Goal: Information Seeking & Learning: Learn about a topic

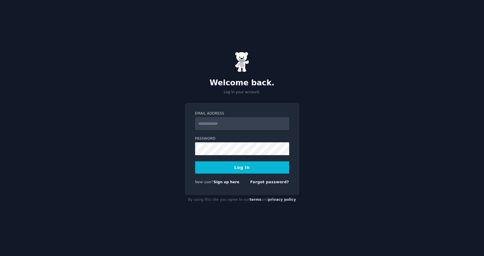
click at [241, 119] on input "Email Address" at bounding box center [242, 123] width 94 height 13
type input "**********"
click at [229, 167] on button "Log In" at bounding box center [242, 167] width 94 height 12
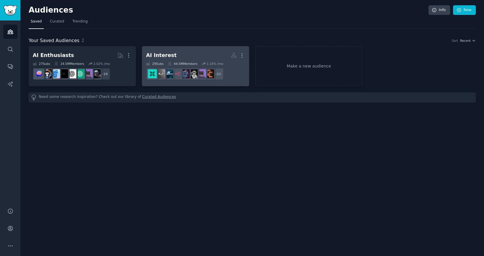
click at [166, 50] on link "AI Interest More 29 Sub s 44.5M Members 1.16 % /mo + 21" at bounding box center [195, 66] width 107 height 40
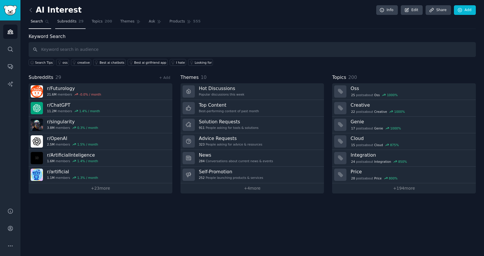
click at [76, 22] on link "Subreddits 29" at bounding box center [70, 23] width 30 height 12
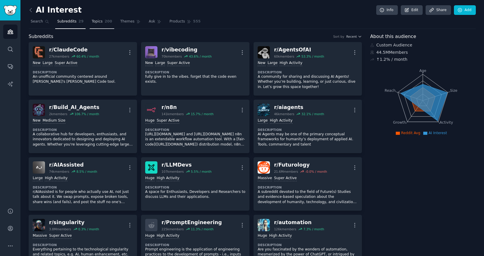
click at [102, 22] on link "Topics 200" at bounding box center [102, 23] width 25 height 12
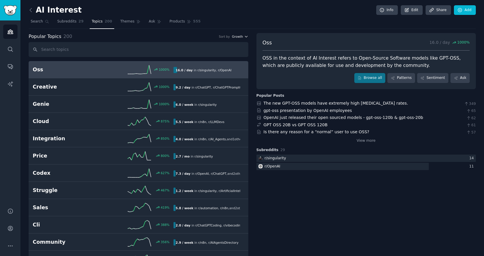
click at [237, 36] on span "Growth" at bounding box center [237, 36] width 11 height 4
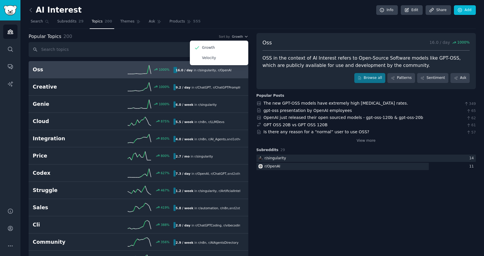
click at [160, 39] on div "Popular Topics 200 Sort by Growth Growth Velocity" at bounding box center [139, 36] width 220 height 7
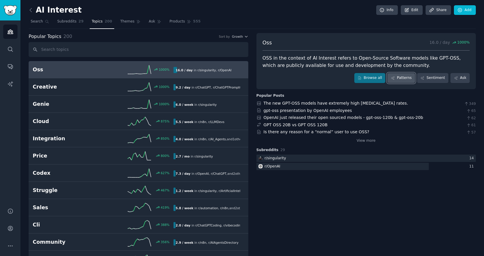
click at [404, 77] on link "Patterns" at bounding box center [400, 78] width 27 height 10
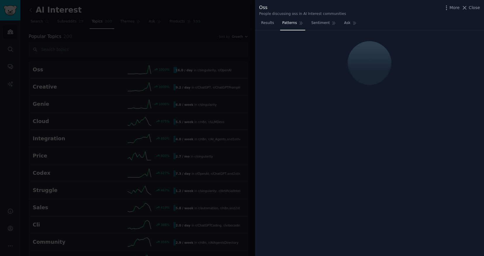
click at [473, 5] on span "Close" at bounding box center [474, 8] width 11 height 6
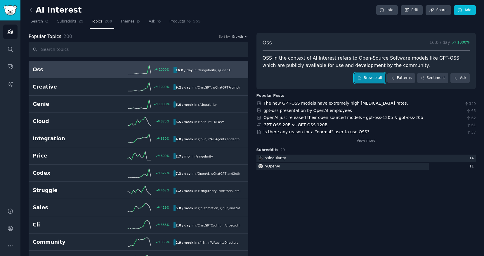
click at [367, 81] on link "Browse all" at bounding box center [369, 78] width 31 height 10
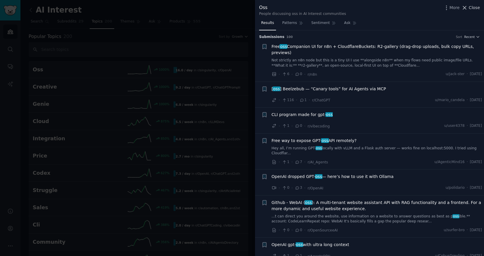
click at [476, 8] on span "Close" at bounding box center [474, 8] width 11 height 6
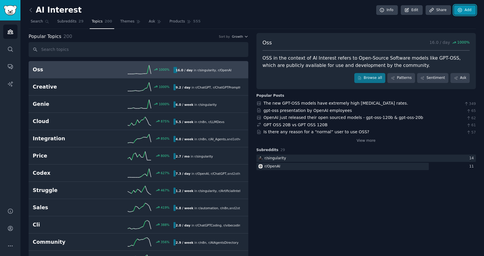
click at [468, 9] on link "Add" at bounding box center [465, 10] width 22 height 10
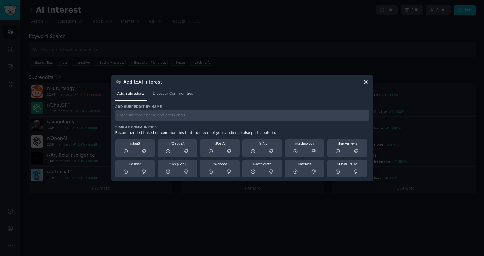
click at [368, 84] on icon at bounding box center [366, 82] width 6 height 6
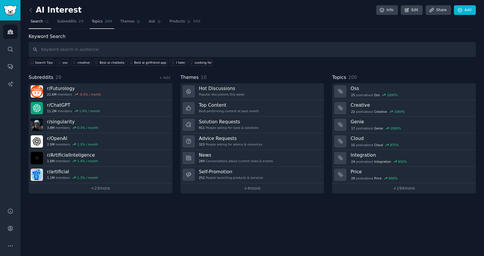
click at [93, 22] on span "Topics" at bounding box center [97, 21] width 11 height 5
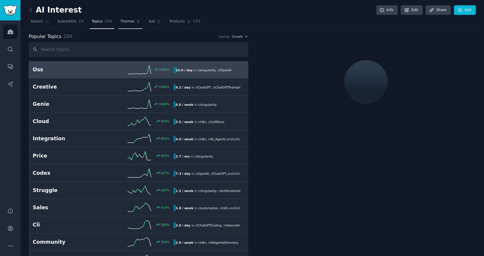
click at [118, 21] on link "Themes" at bounding box center [130, 23] width 25 height 12
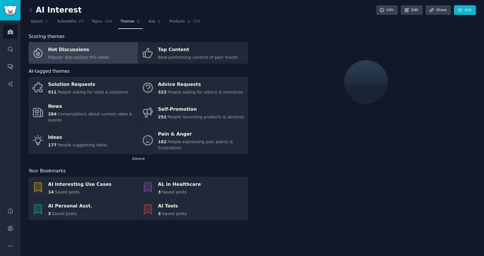
click at [106, 48] on link "Hot Discussions Popular discussions this week" at bounding box center [84, 53] width 110 height 22
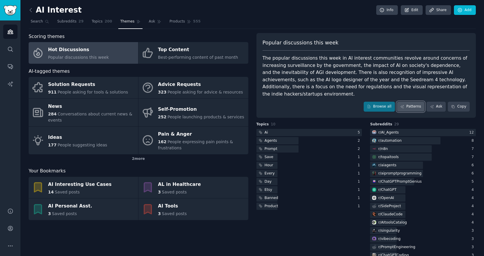
click at [411, 102] on link "Patterns" at bounding box center [410, 107] width 27 height 10
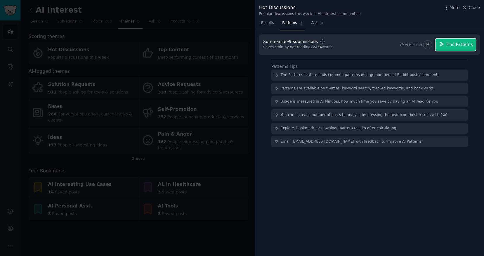
click at [443, 49] on button "Find Patterns" at bounding box center [455, 45] width 40 height 12
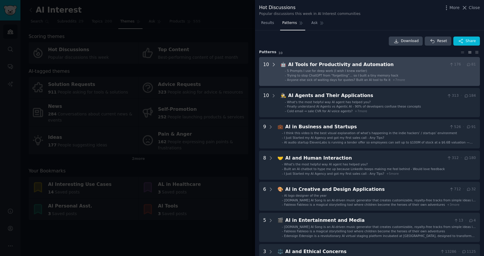
click at [273, 63] on icon at bounding box center [273, 64] width 1 height 3
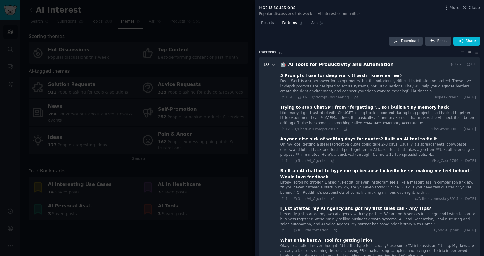
scroll to position [27, 0]
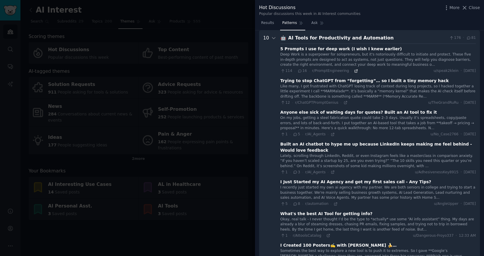
click at [355, 72] on icon at bounding box center [356, 70] width 3 height 3
click at [466, 8] on icon at bounding box center [464, 8] width 6 height 6
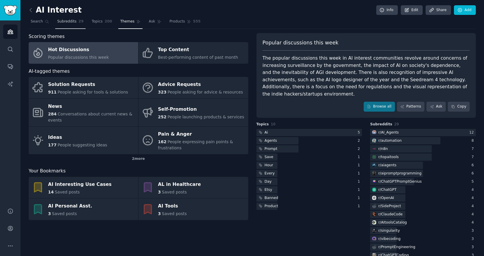
click at [66, 23] on span "Subreddits" at bounding box center [66, 21] width 19 height 5
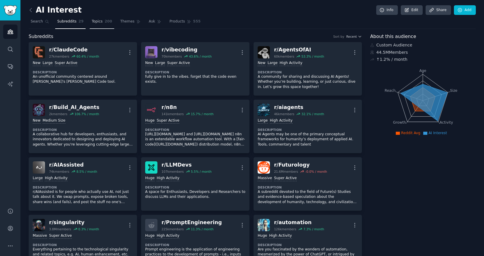
click at [90, 19] on link "Topics 200" at bounding box center [102, 23] width 25 height 12
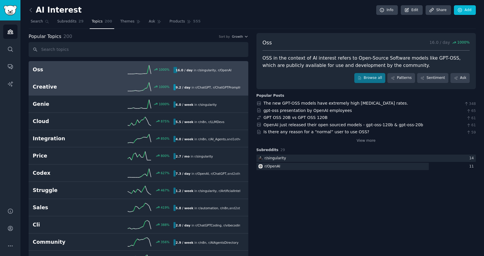
click at [92, 91] on link "Creative 1000 % 9.2 / day in r/ ChatGPT , r/ ChatGPTPromptGenius , and 1 other" at bounding box center [139, 86] width 220 height 17
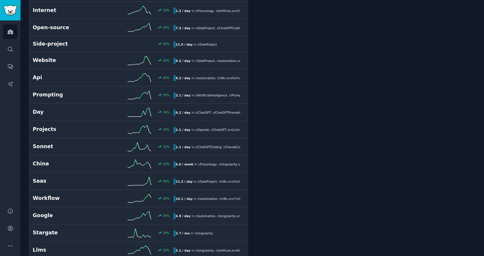
scroll to position [819, 0]
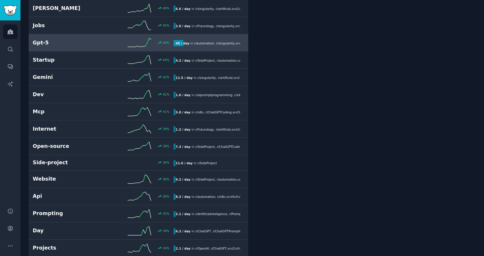
click at [98, 48] on link "Gpt-5 44 % 48 / day in r/ automation , r/ singularity , and 9 other s" at bounding box center [139, 42] width 220 height 17
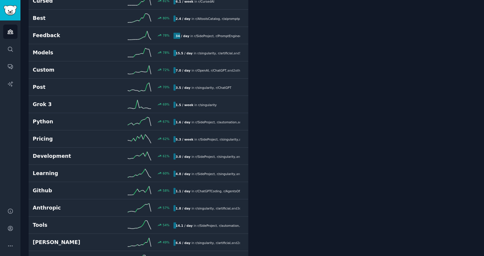
scroll to position [606, 0]
